Goal: Information Seeking & Learning: Learn about a topic

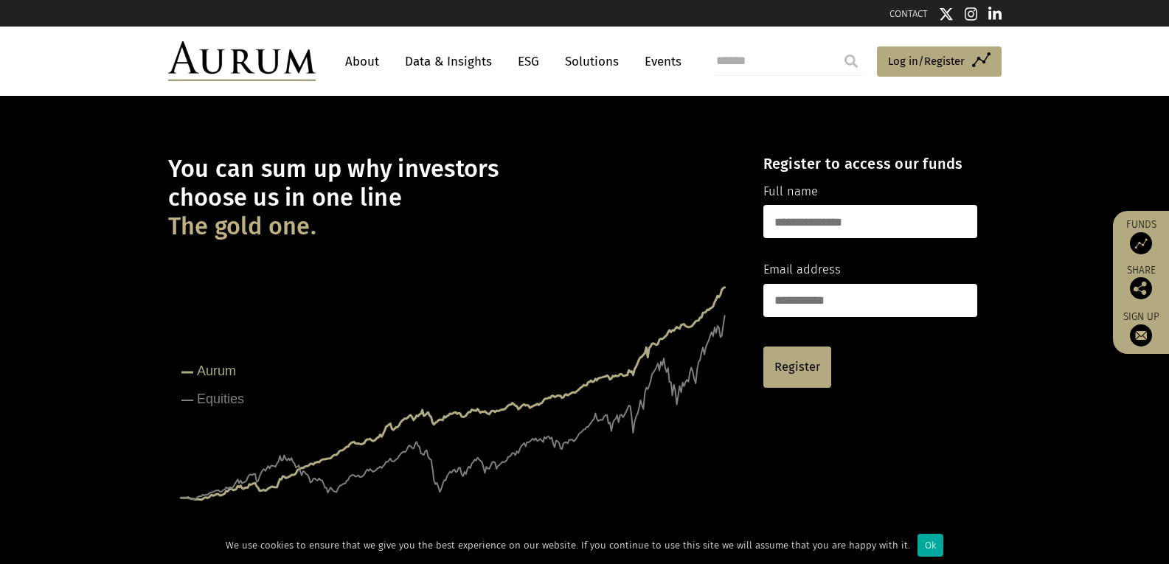
click at [378, 63] on link "About" at bounding box center [362, 61] width 49 height 27
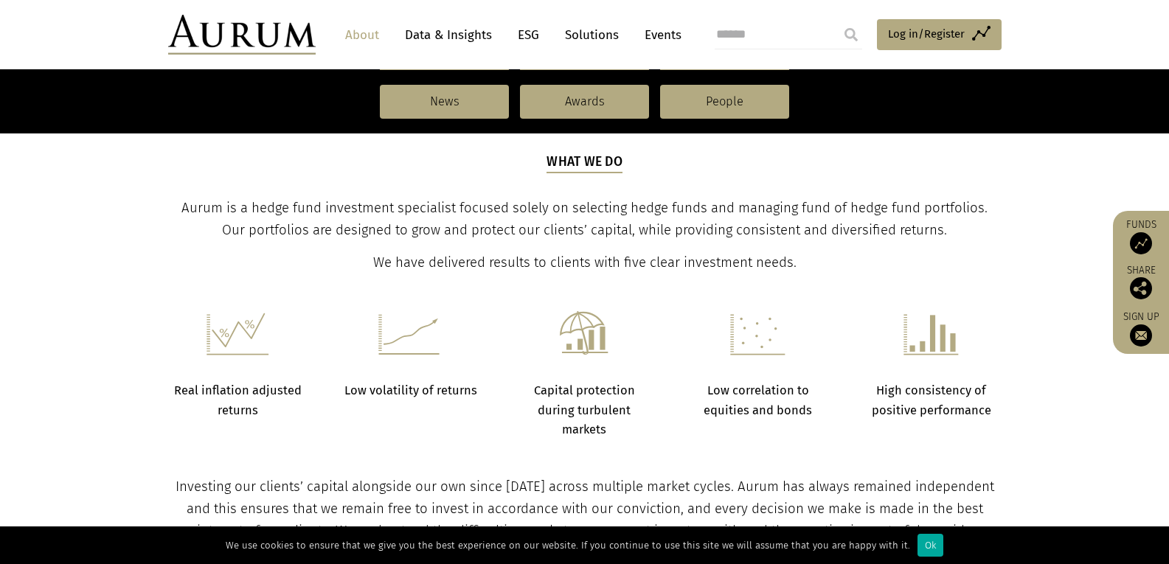
scroll to position [457, 0]
click at [522, 39] on link "ESG" at bounding box center [529, 34] width 36 height 27
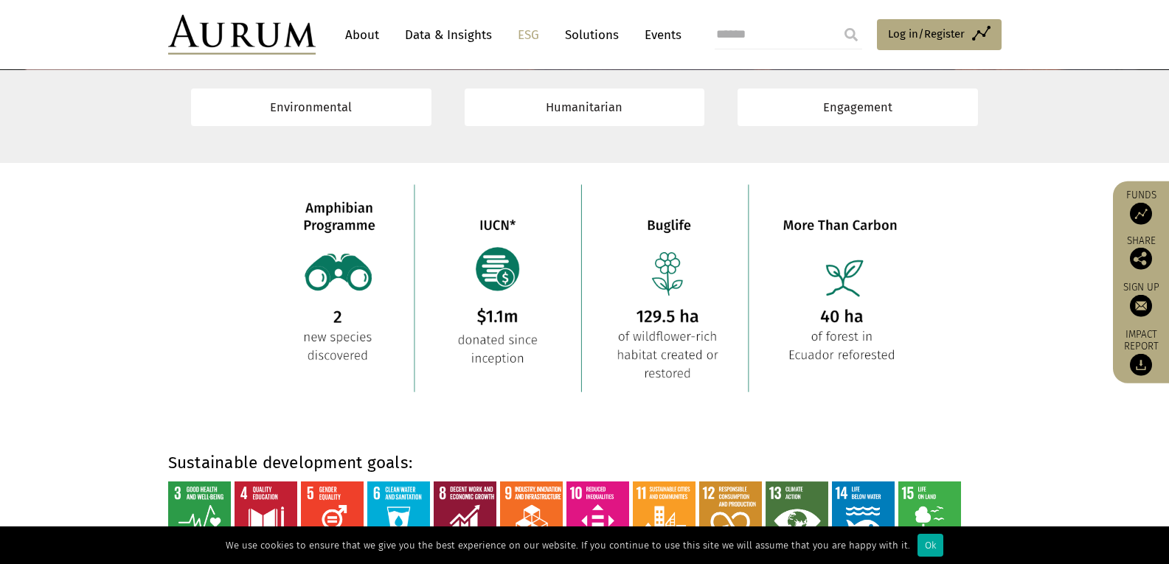
scroll to position [1107, 0]
